Goal: Transaction & Acquisition: Purchase product/service

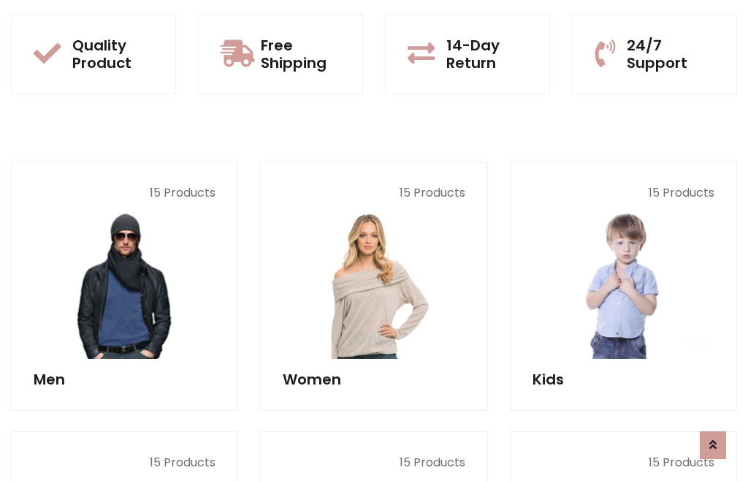
scroll to position [1190, 0]
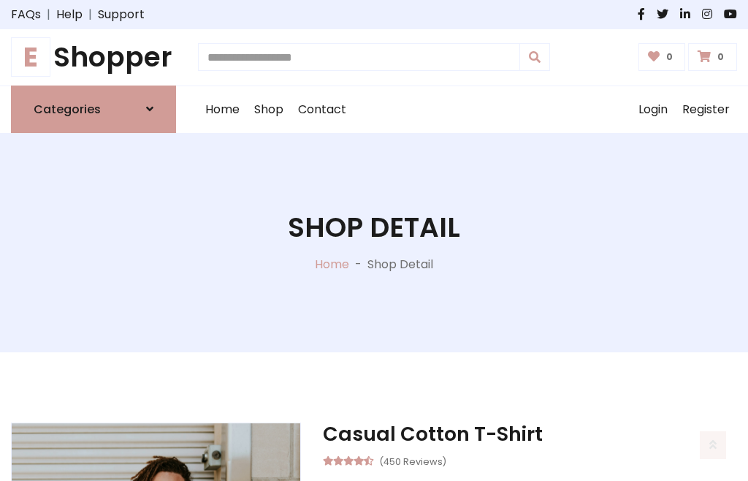
click at [94, 57] on h1 "E Shopper" at bounding box center [93, 57] width 165 height 33
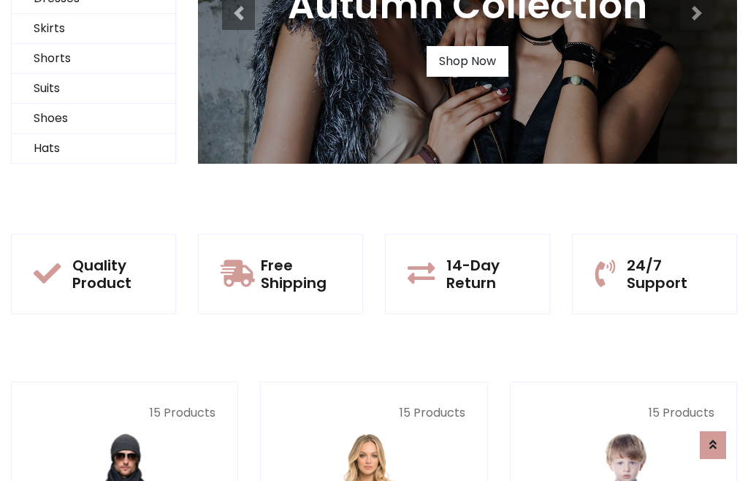
scroll to position [141, 0]
